Goal: Task Accomplishment & Management: Use online tool/utility

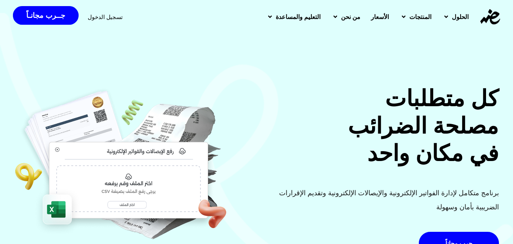
click at [104, 18] on span "تسجيل الدخول" at bounding box center [105, 17] width 35 height 6
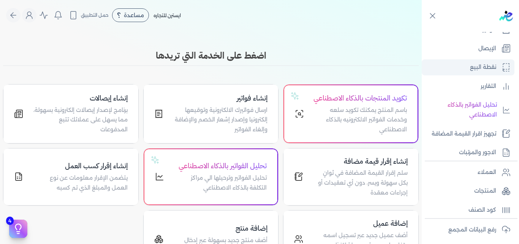
scroll to position [114, 0]
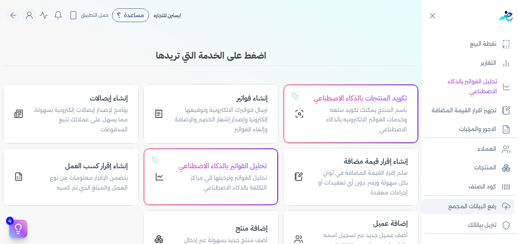
click at [476, 202] on p "رفع البيانات المجمع" at bounding box center [472, 206] width 48 height 10
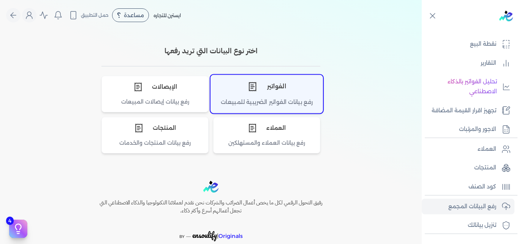
click at [291, 104] on div "رفع بيانات الفواتير الضريبية للمبيعات" at bounding box center [267, 105] width 112 height 15
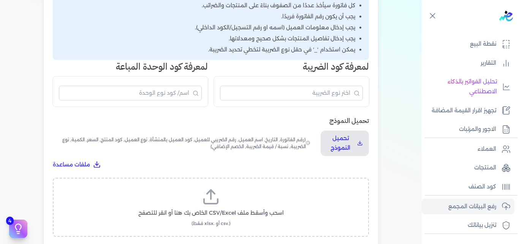
scroll to position [76, 0]
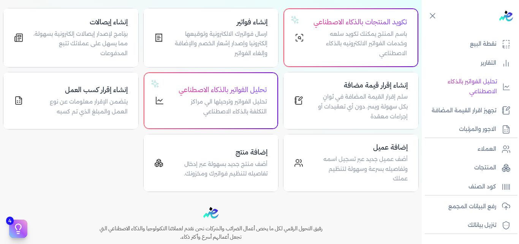
scroll to position [94, 0]
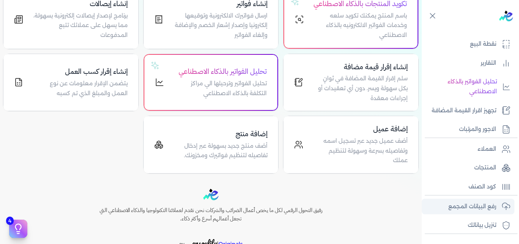
click at [477, 203] on p "رفع البيانات المجمع" at bounding box center [472, 206] width 48 height 10
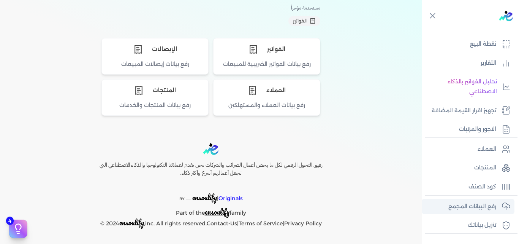
scroll to position [71, 0]
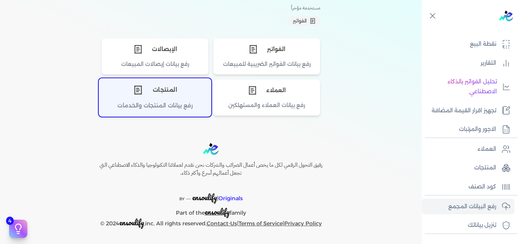
click at [169, 103] on div "رفع بيانات المنتجات والخدمات" at bounding box center [155, 108] width 112 height 15
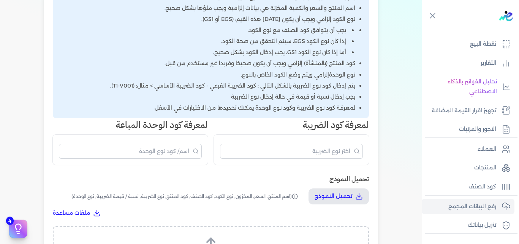
scroll to position [204, 0]
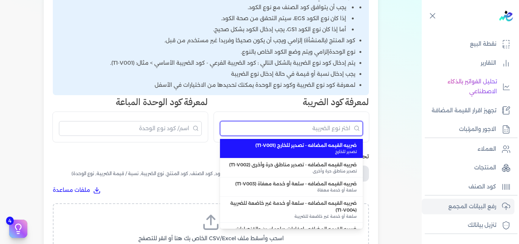
click at [333, 130] on input "البحث" at bounding box center [291, 128] width 143 height 15
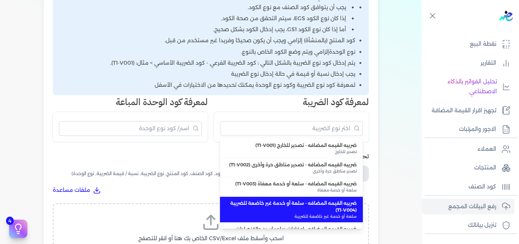
click at [337, 213] on span "ضريبه القيمه المضافه - سلعة أو خدمة غير خاضعة للضريبة (T1-V004)" at bounding box center [291, 206] width 131 height 14
type input "ضريبه القيمه المضافه - سلعة أو خدمة غير خاضعة للضريبة (T1-V004)"
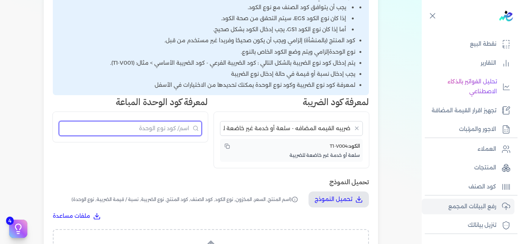
click at [189, 132] on input "البحث" at bounding box center [130, 128] width 143 height 15
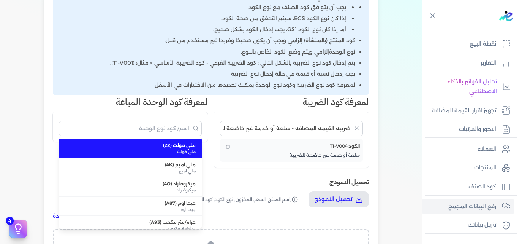
click at [306, 169] on div "رفع بيانات المنتجات الرجوع كيفية إعداد المستندات قبل الرفع كل منتج سيأخذ عددًا …" at bounding box center [211, 126] width 334 height 467
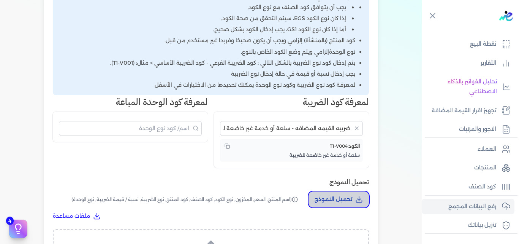
click at [335, 201] on p "تحميل النموذج" at bounding box center [334, 199] width 38 height 10
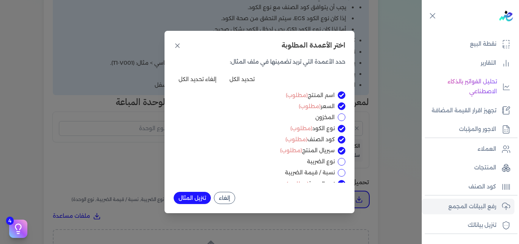
scroll to position [8, 0]
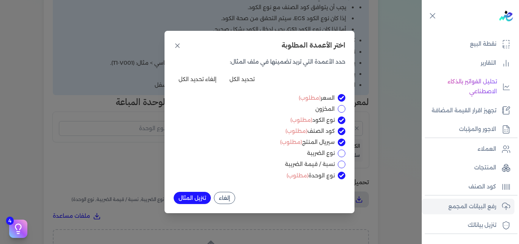
click at [341, 163] on input "نسبة / قيمة الضريبة" at bounding box center [342, 164] width 8 height 8
checkbox input "true"
click at [342, 155] on input "نوع الضريبة" at bounding box center [342, 153] width 8 height 8
checkbox input "true"
click at [196, 197] on button "تنزيل المثال" at bounding box center [192, 197] width 37 height 12
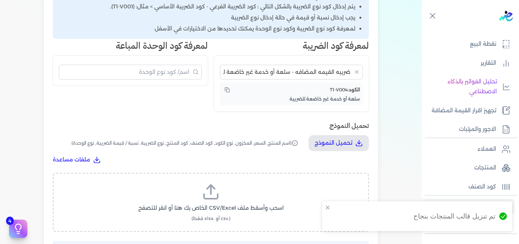
scroll to position [280, 0]
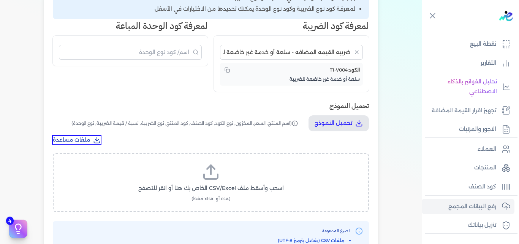
click at [86, 141] on span "ملفات مساعدة" at bounding box center [71, 140] width 37 height 8
click at [334, 70] on span "T1-V004" at bounding box center [339, 70] width 18 height 6
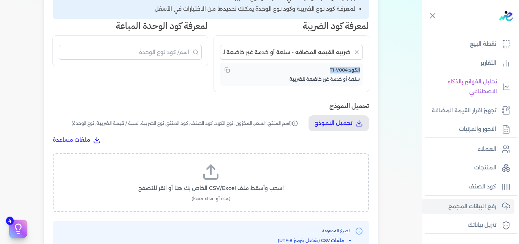
click at [341, 72] on span "T1-V004" at bounding box center [339, 70] width 18 height 6
drag, startPoint x: 348, startPoint y: 70, endPoint x: 328, endPoint y: 71, distance: 19.4
click at [328, 71] on div "الكود: T1-V004" at bounding box center [291, 70] width 137 height 8
copy span "T1-V004"
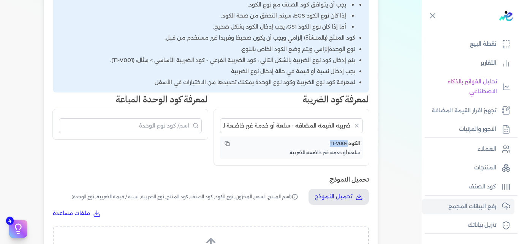
scroll to position [128, 0]
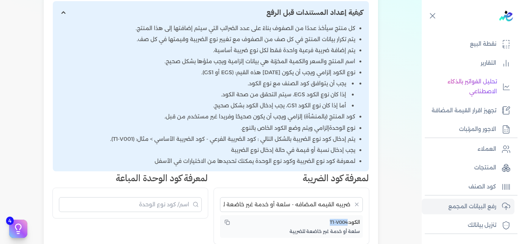
scroll to position [147, 0]
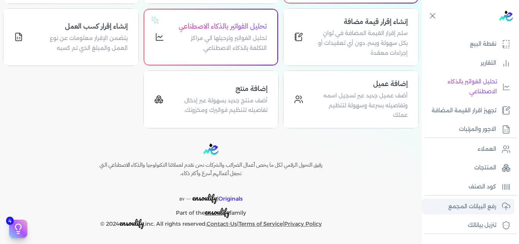
click at [474, 208] on p "رفع البيانات المجمع" at bounding box center [472, 206] width 48 height 10
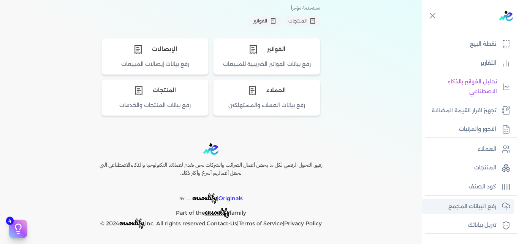
scroll to position [71, 0]
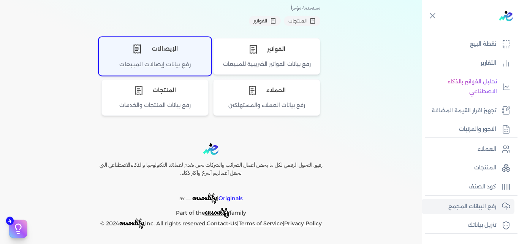
click at [131, 64] on div "رفع بيانات إيصالات المبيعات" at bounding box center [155, 67] width 112 height 15
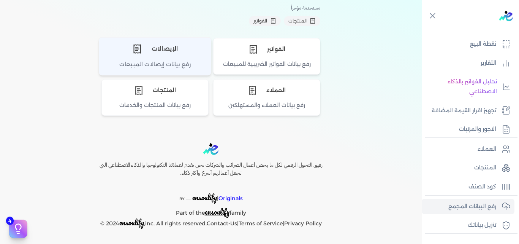
scroll to position [128, 0]
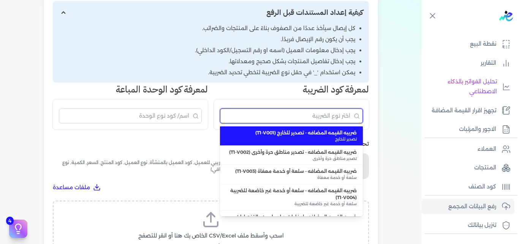
click at [285, 113] on input "البحث" at bounding box center [291, 115] width 143 height 15
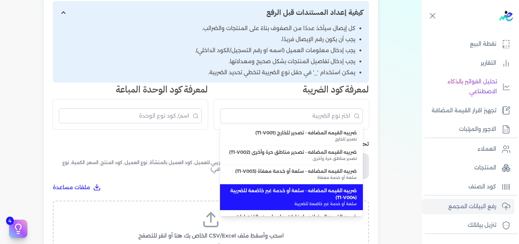
click at [301, 195] on span "ضريبه القيمه المضافه - سلعة أو خدمة غير خاضعة للضريبة (T1-V004)" at bounding box center [291, 194] width 131 height 14
type input "ضريبه القيمه المضافه - سلعة أو خدمة غير خاضعة للضريبة (T1-V004)"
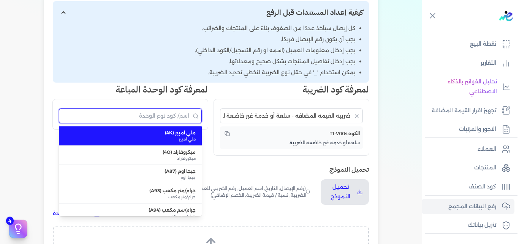
click at [176, 117] on input "البحث" at bounding box center [130, 115] width 143 height 15
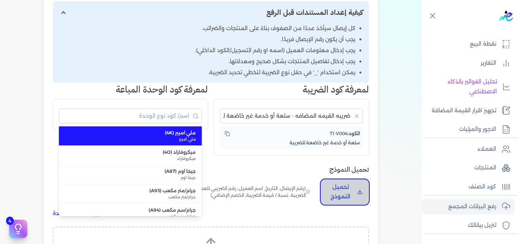
click at [354, 193] on p "تحميل النموذج" at bounding box center [340, 191] width 27 height 19
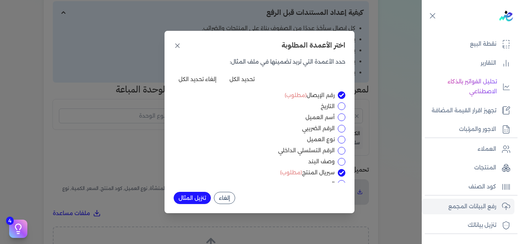
click at [344, 107] on input "التاريخ" at bounding box center [342, 106] width 8 height 8
checkbox input "true"
click at [342, 117] on input "أسم العميل" at bounding box center [342, 117] width 8 height 8
checkbox input "true"
click at [340, 129] on input "الرقم الضريبي" at bounding box center [342, 129] width 8 height 8
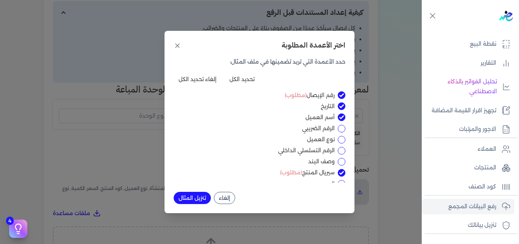
checkbox input "true"
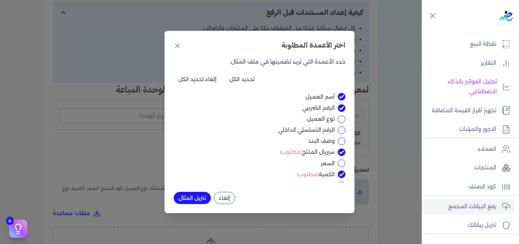
scroll to position [38, 0]
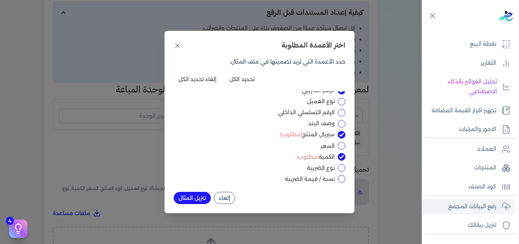
click at [340, 143] on input "السعر" at bounding box center [342, 146] width 8 height 8
checkbox input "true"
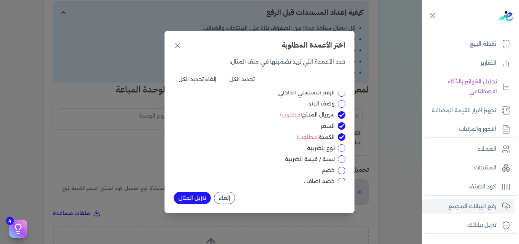
scroll to position [63, 0]
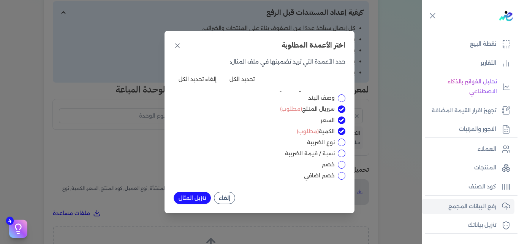
click at [341, 144] on input "نوع الضريبة" at bounding box center [342, 142] width 8 height 8
checkbox input "true"
click at [344, 153] on input "نسبة / قيمة الضريبة" at bounding box center [342, 153] width 8 height 8
checkbox input "true"
click at [342, 169] on div "رقم الإيصال (مطلوب) التاريخ أسم العميل الرقم الضريبي نوع العميل الرقم التسلسلي …" at bounding box center [260, 136] width 172 height 91
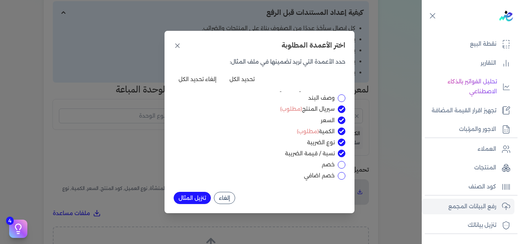
click at [343, 164] on input "خصم" at bounding box center [342, 165] width 8 height 8
checkbox input "true"
click at [341, 172] on input "خصم اضافي" at bounding box center [342, 176] width 8 height 8
checkbox input "true"
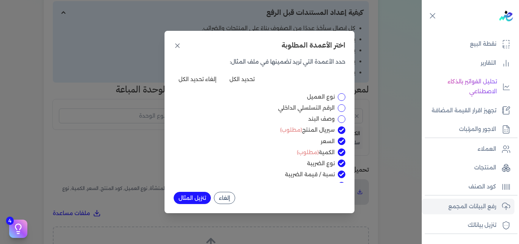
scroll to position [0, 0]
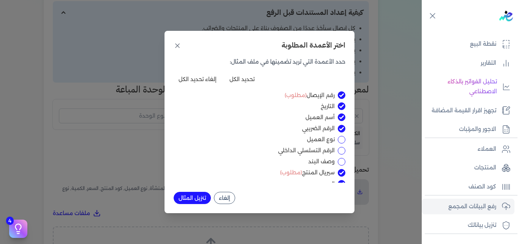
click at [338, 160] on input "وصف البند" at bounding box center [342, 162] width 8 height 8
checkbox input "true"
click at [340, 151] on input "الرقم التسلسلي الداخلي" at bounding box center [342, 151] width 8 height 8
checkbox input "true"
click at [340, 136] on input "نوع العميل" at bounding box center [342, 140] width 8 height 8
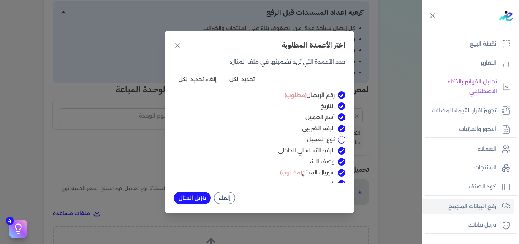
checkbox input "true"
click at [199, 196] on button "تنزيل المثال" at bounding box center [192, 197] width 37 height 12
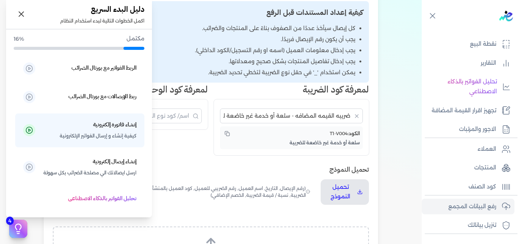
click at [16, 229] on icon at bounding box center [19, 227] width 6 height 6
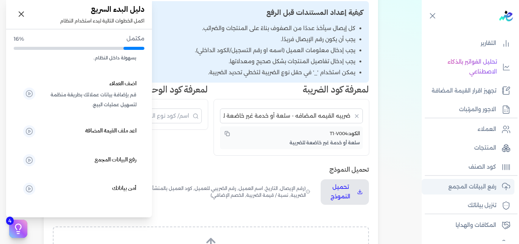
scroll to position [167, 0]
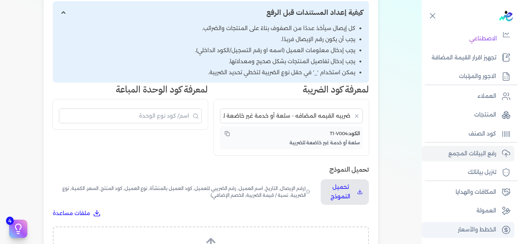
click at [479, 232] on p "الخطط والأسعار" at bounding box center [477, 230] width 38 height 10
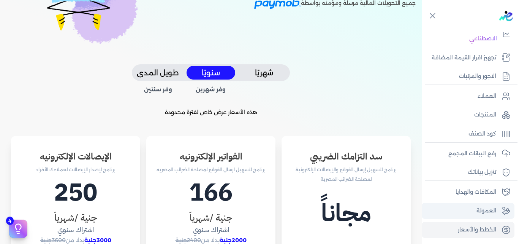
click at [487, 212] on p "العمولة" at bounding box center [486, 211] width 20 height 10
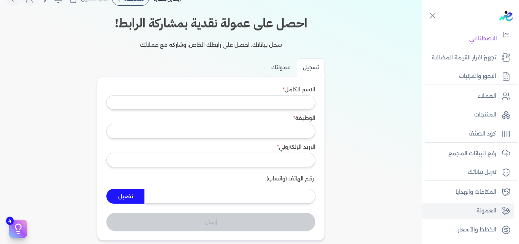
scroll to position [14, 0]
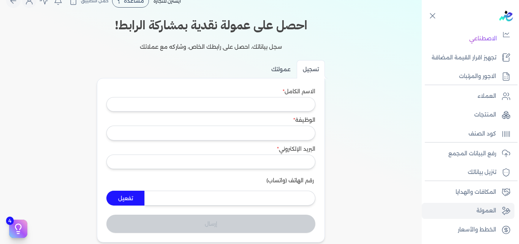
click at [285, 71] on input "عمولتك" at bounding box center [281, 69] width 32 height 18
radio input "true"
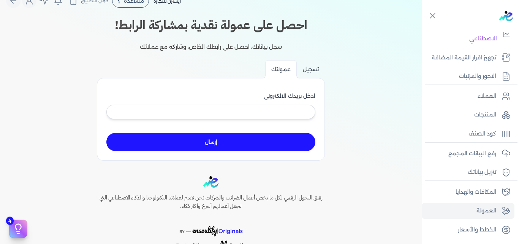
click at [318, 71] on input "تسجيل" at bounding box center [311, 69] width 28 height 18
radio input "true"
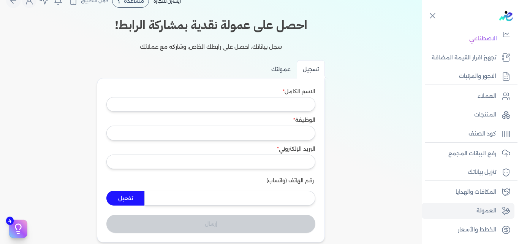
click at [280, 67] on input "عمولتك" at bounding box center [281, 69] width 32 height 18
radio input "true"
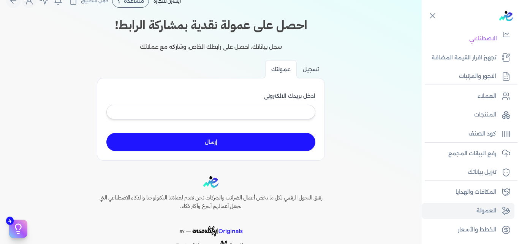
click at [307, 69] on input "تسجيل" at bounding box center [311, 69] width 28 height 18
radio input "true"
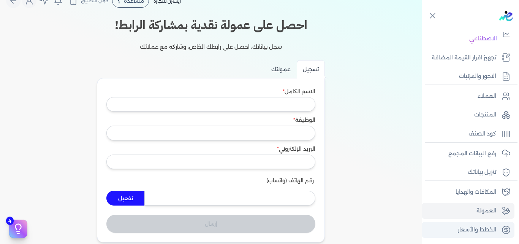
click at [478, 229] on p "الخطط والأسعار" at bounding box center [477, 230] width 38 height 10
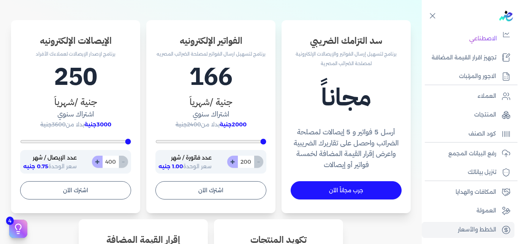
scroll to position [242, 0]
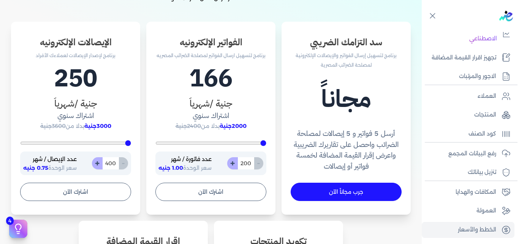
click at [100, 168] on button "+" at bounding box center [97, 163] width 11 height 12
type input "401"
click at [112, 165] on input "401" at bounding box center [110, 163] width 17 height 12
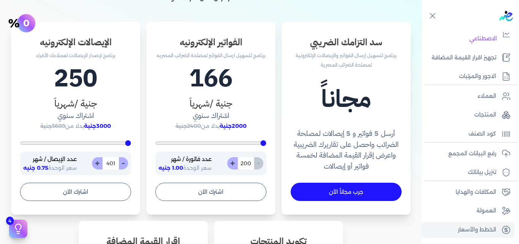
type input "400"
type input "6"
type input "400"
type input "65"
type input "650"
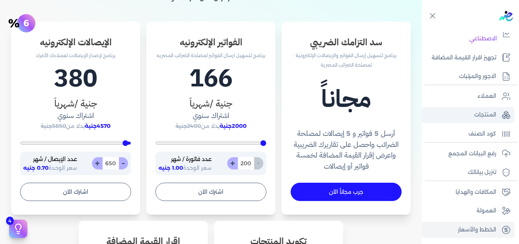
type input "650"
click at [470, 120] on link "المنتجات" at bounding box center [468, 115] width 93 height 16
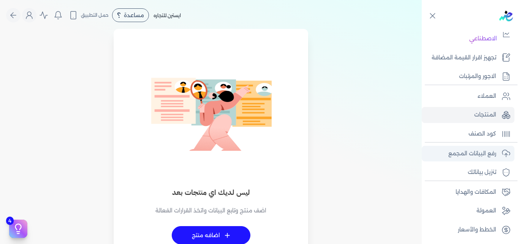
click at [479, 158] on link "رفع البيانات المجمع" at bounding box center [468, 153] width 93 height 16
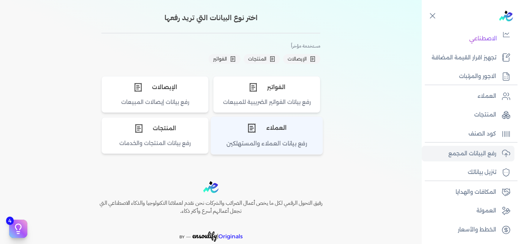
scroll to position [71, 0]
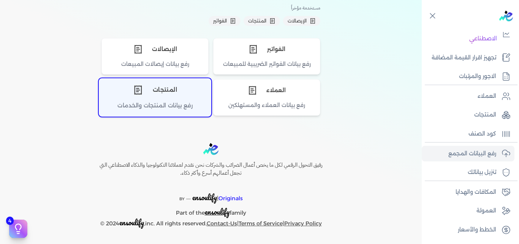
click at [188, 97] on div "المنتجات" at bounding box center [155, 90] width 112 height 23
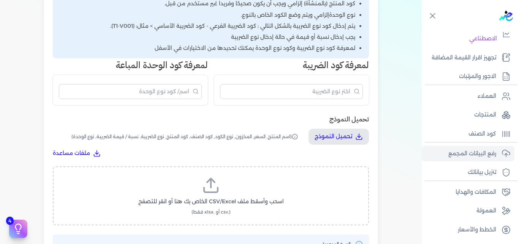
scroll to position [242, 0]
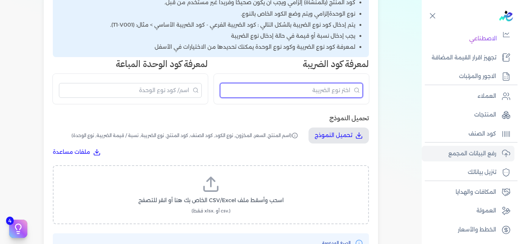
click at [306, 93] on input "البحث" at bounding box center [291, 90] width 143 height 15
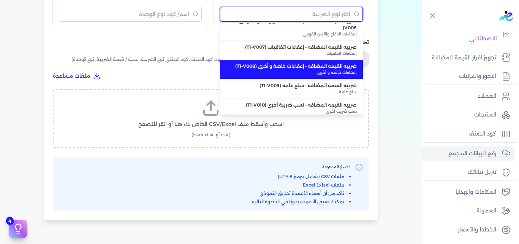
scroll to position [131, 0]
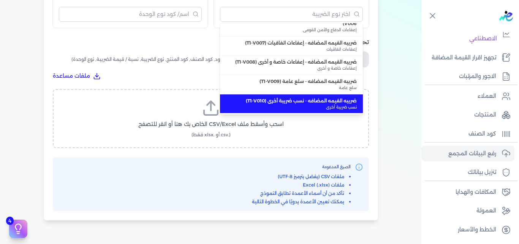
click at [144, 127] on span "اسحب وأسقط ملف CSV/Excel الخاص بك هنا أو انقر للتصفح" at bounding box center [210, 124] width 145 height 8
click at [0, 0] on input "اسحب وأسقط ملف CSV/Excel الخاص بك هنا أو انقر للتصفح (.csv أو .xlsx فقط)" at bounding box center [0, 0] width 0 height 0
